Goal: Complete application form

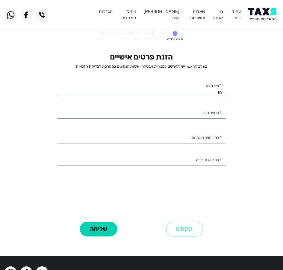
type input "ח"
type input "מ"
type input "חסן שעלה"
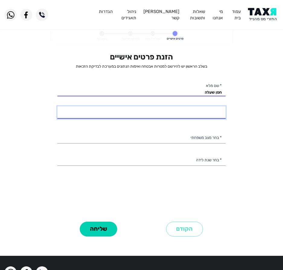
click at [165, 116] on input "* מספר טלפון" at bounding box center [141, 112] width 168 height 13
type input "052-4747287"
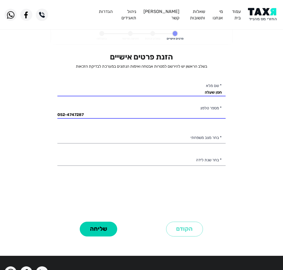
click at [165, 130] on div "הזנת פרטים אישיים בשלב הראשון יש להירשם למטרות אבטחה ואימות הנתונים במערכת לבדי…" at bounding box center [141, 136] width 168 height 168
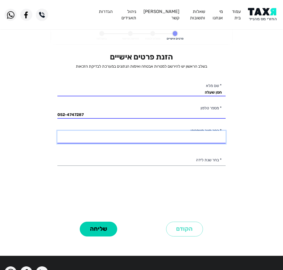
click at [165, 138] on select "רווק/ה נשוי/[PERSON_NAME]/ה אלמן/נה" at bounding box center [141, 137] width 168 height 13
select select "1: Single"
click at [57, 131] on select "רווק/ה נשוי/[PERSON_NAME]/ה אלמן/נה" at bounding box center [141, 137] width 168 height 13
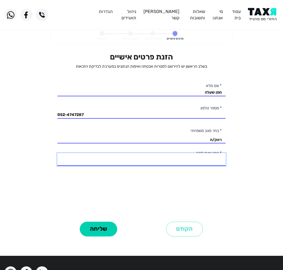
click at [164, 157] on select "2003 2002 2001 2000 1999 1998 1997 1996 1995 1994 1993 1992 1991 1990 1989 1988…" at bounding box center [141, 159] width 168 height 13
select select "9: 1995"
click at [57, 153] on select "2003 2002 2001 2000 1999 1998 1997 1996 1995 1994 1993 1992 1991 1990 1989 1988…" at bounding box center [141, 159] width 168 height 13
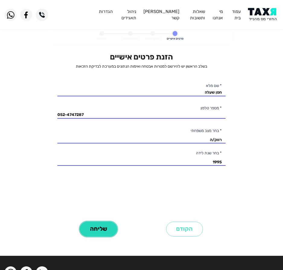
click at [96, 233] on button "שליחה" at bounding box center [98, 229] width 37 height 15
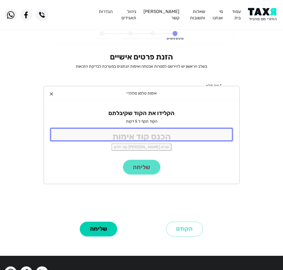
click at [136, 137] on input "tel" at bounding box center [142, 134] width 183 height 13
type input "9988"
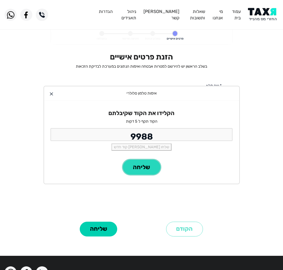
click at [139, 164] on button "שליחה" at bounding box center [141, 167] width 37 height 15
